Goal: Transaction & Acquisition: Purchase product/service

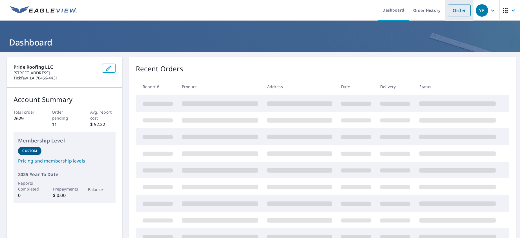
click at [460, 10] on link "Order" at bounding box center [459, 11] width 23 height 12
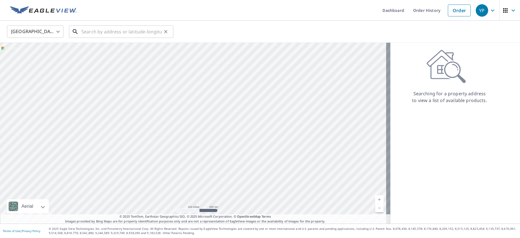
click at [113, 35] on input "text" at bounding box center [122, 32] width 80 height 16
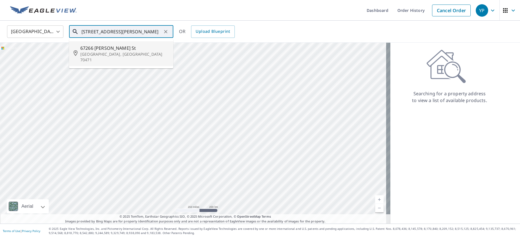
click at [103, 56] on p "Mandeville, LA 70471" at bounding box center [124, 56] width 89 height 11
type input "67266 Locke St Mandeville, LA 70471"
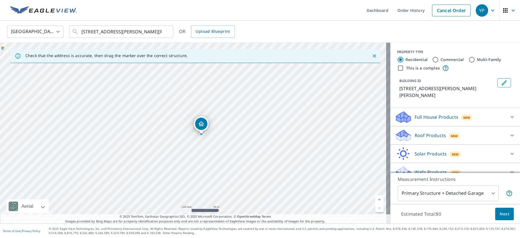
click at [423, 132] on p "Roof Products" at bounding box center [430, 135] width 31 height 7
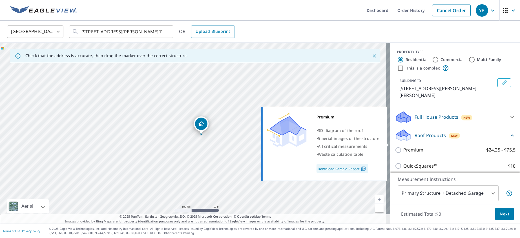
click at [410, 146] on p "Premium" at bounding box center [414, 149] width 20 height 7
click at [404, 146] on input "Premium $24.25 - $75.5" at bounding box center [399, 149] width 8 height 7
checkbox input "true"
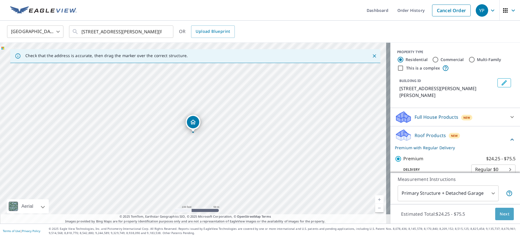
click at [500, 214] on span "Next" at bounding box center [505, 213] width 10 height 7
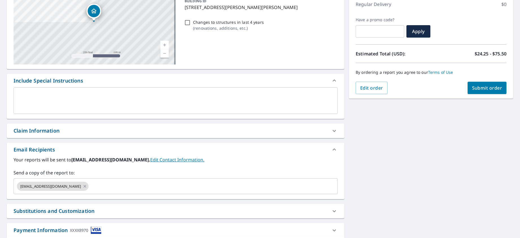
scroll to position [85, 0]
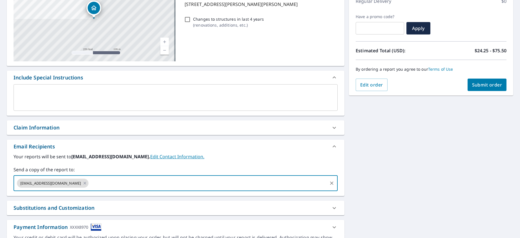
click at [133, 183] on input "text" at bounding box center [208, 182] width 238 height 11
type input "lana.prideroofing@gmail.com"
checkbox input "true"
type input "b"
checkbox input "true"
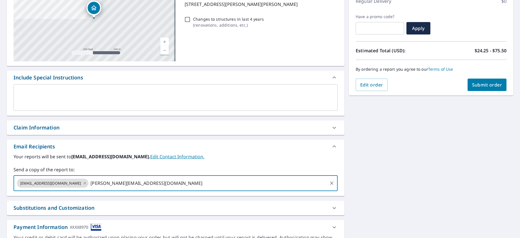
type input "lana.prideroofing@gmail.com"
checkbox input "true"
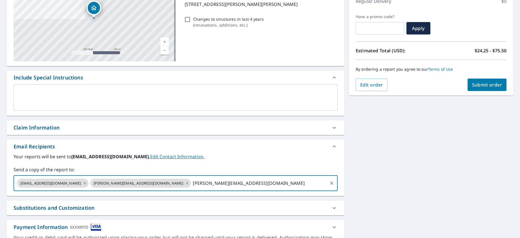
type input "brandon.prideroofing@gmail.com"
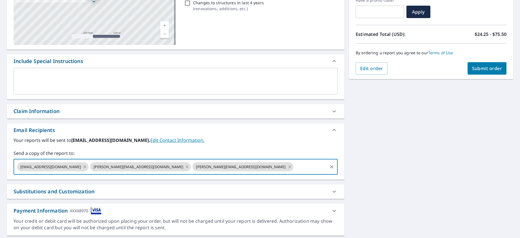
scroll to position [118, 0]
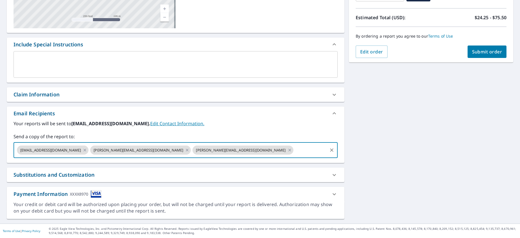
click at [473, 50] on span "Submit order" at bounding box center [488, 52] width 30 height 6
checkbox input "true"
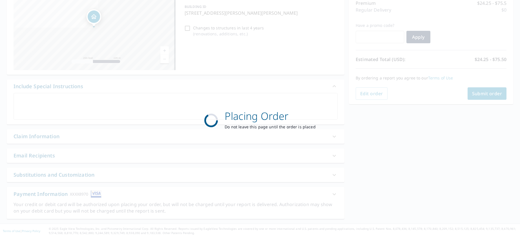
scroll to position [76, 0]
